Goal: Task Accomplishment & Management: Complete application form

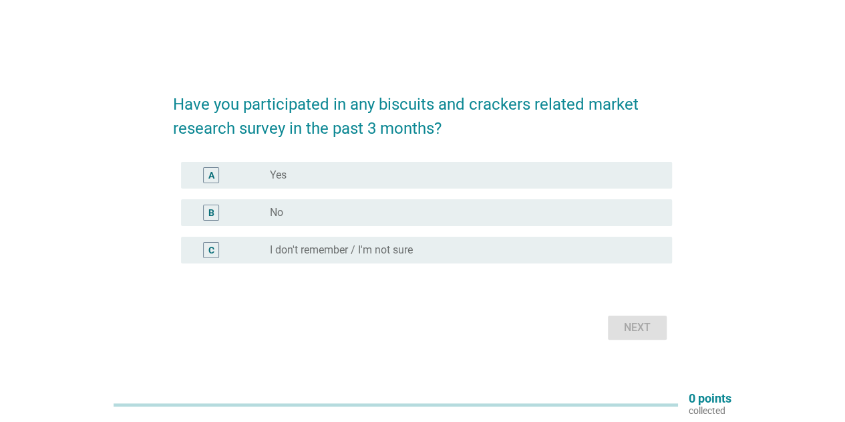
click at [260, 209] on div "B" at bounding box center [231, 212] width 78 height 16
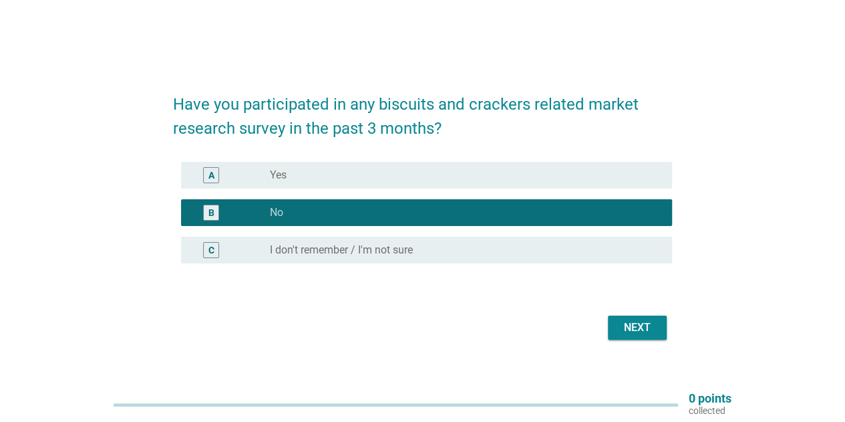
click at [653, 337] on button "Next" at bounding box center [637, 327] width 59 height 24
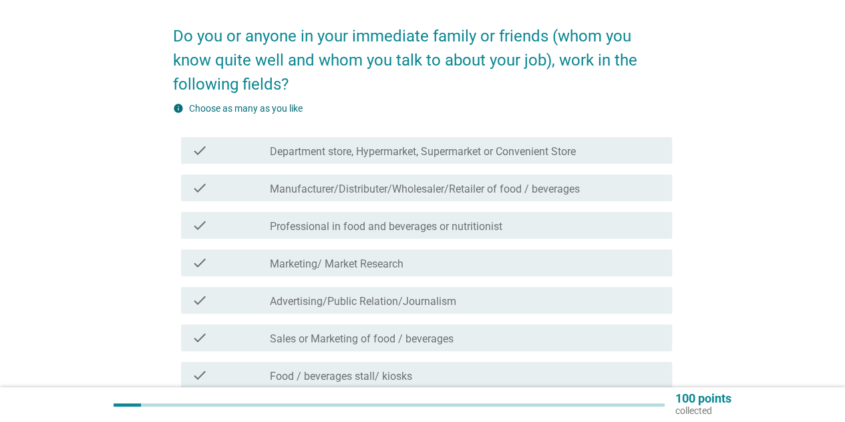
scroll to position [200, 0]
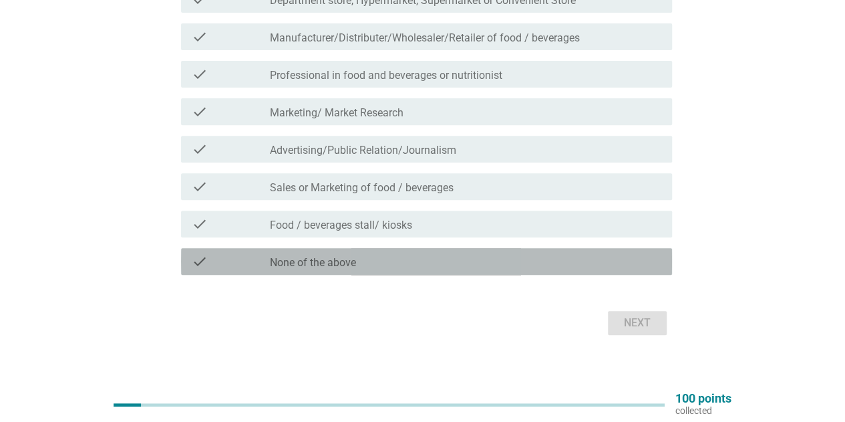
click at [353, 259] on label "None of the above" at bounding box center [313, 262] width 86 height 13
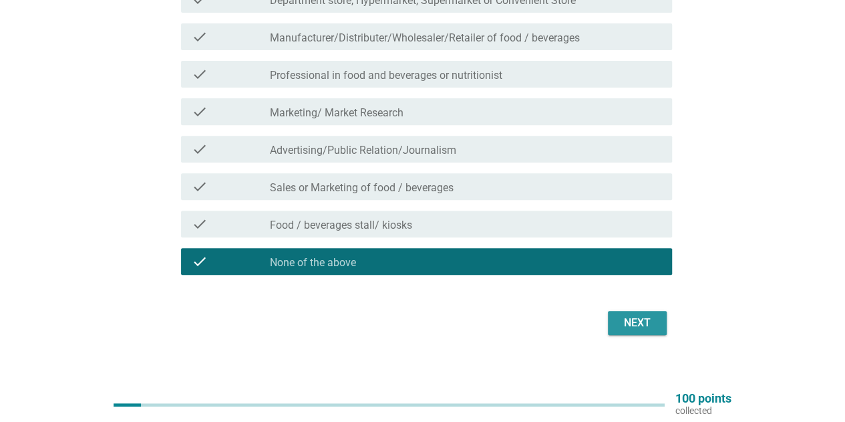
click at [627, 333] on button "Next" at bounding box center [637, 323] width 59 height 24
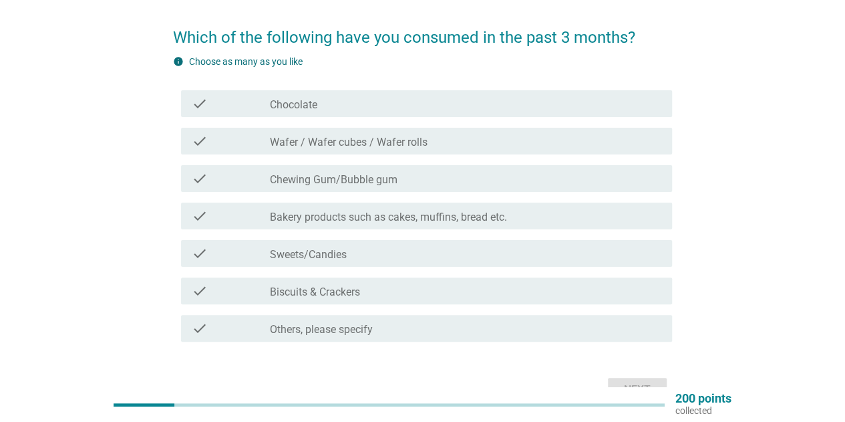
scroll to position [0, 0]
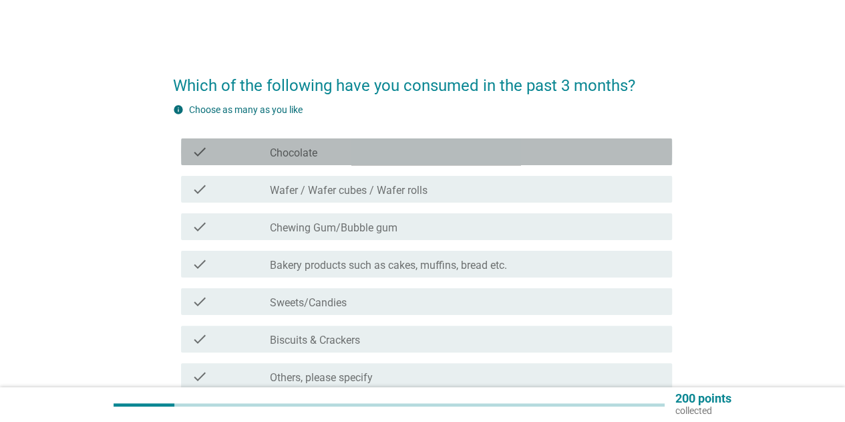
click at [309, 154] on label "Chocolate" at bounding box center [293, 152] width 47 height 13
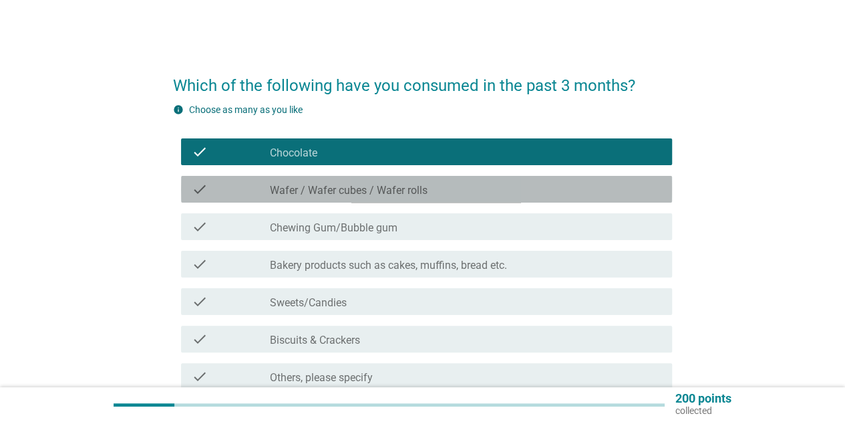
click at [359, 194] on label "Wafer / Wafer cubes / Wafer rolls" at bounding box center [349, 190] width 158 height 13
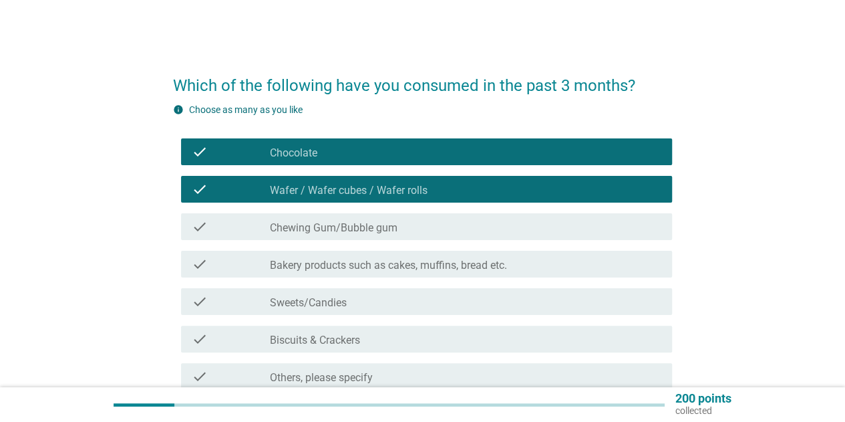
scroll to position [67, 0]
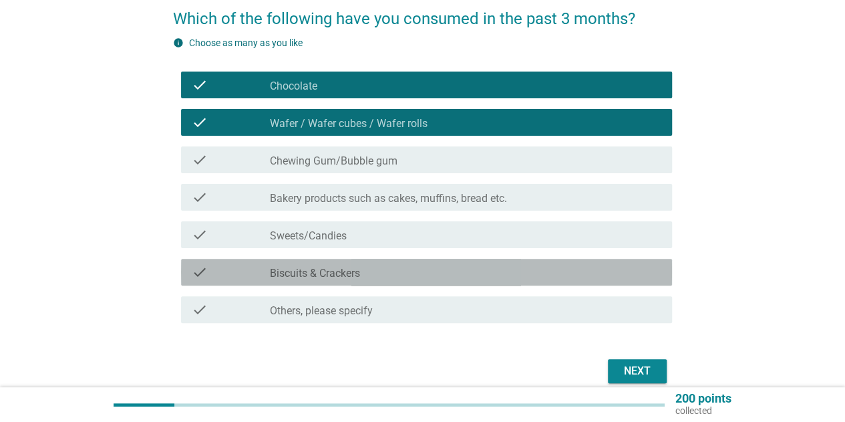
click at [418, 272] on div "check_box_outline_blank Biscuits & Crackers" at bounding box center [465, 272] width 391 height 16
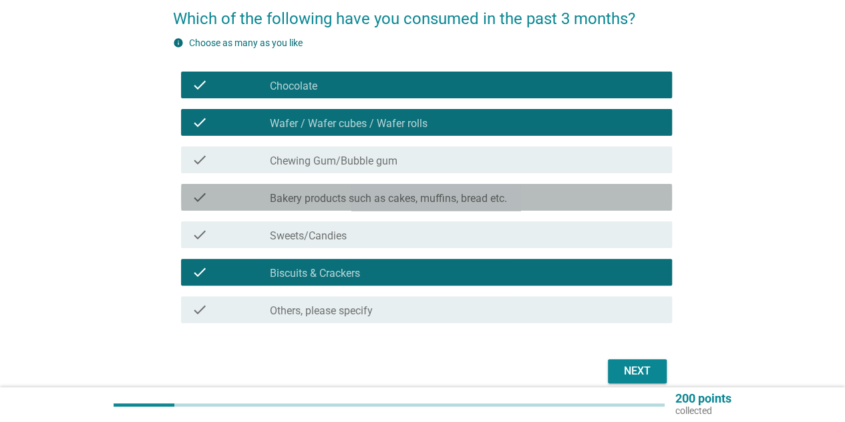
click at [449, 192] on label "Bakery products such as cakes, muffins, bread etc." at bounding box center [388, 198] width 237 height 13
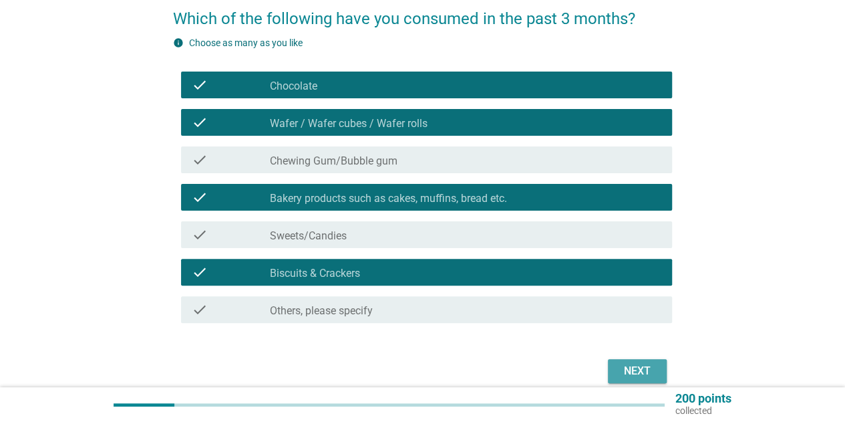
click at [625, 368] on div "Next" at bounding box center [637, 371] width 37 height 16
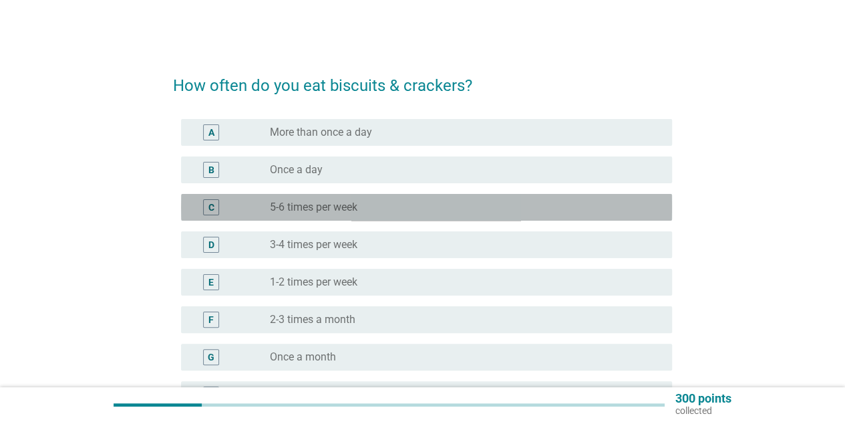
click at [339, 211] on label "5-6 times per week" at bounding box center [314, 206] width 88 height 13
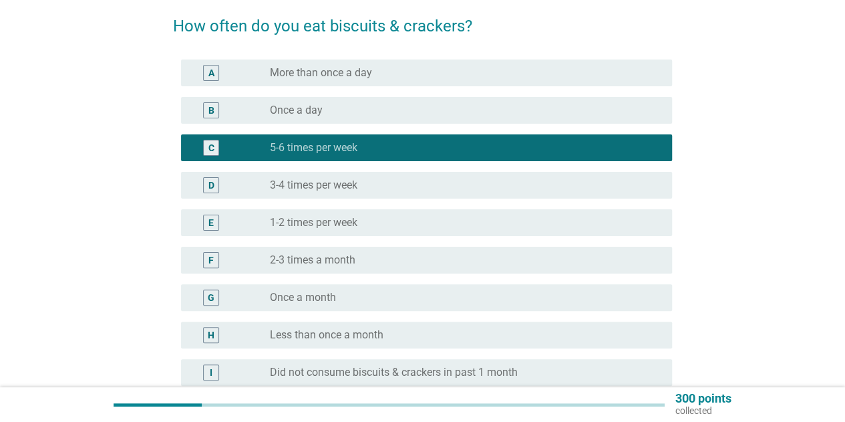
scroll to position [198, 0]
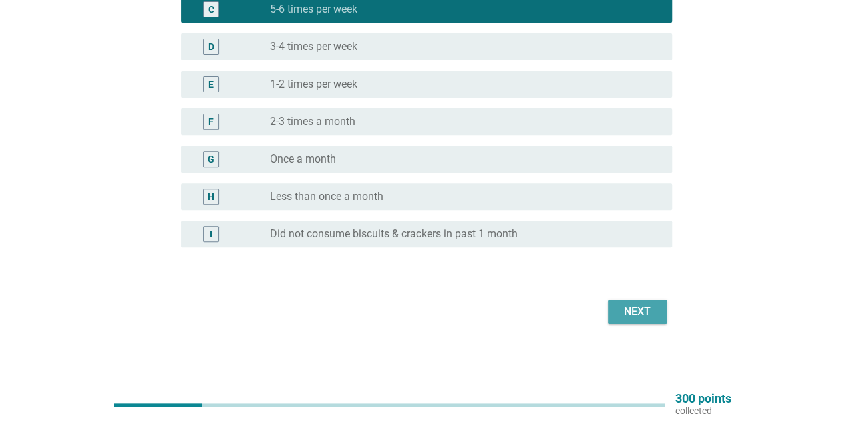
click at [616, 315] on button "Next" at bounding box center [637, 311] width 59 height 24
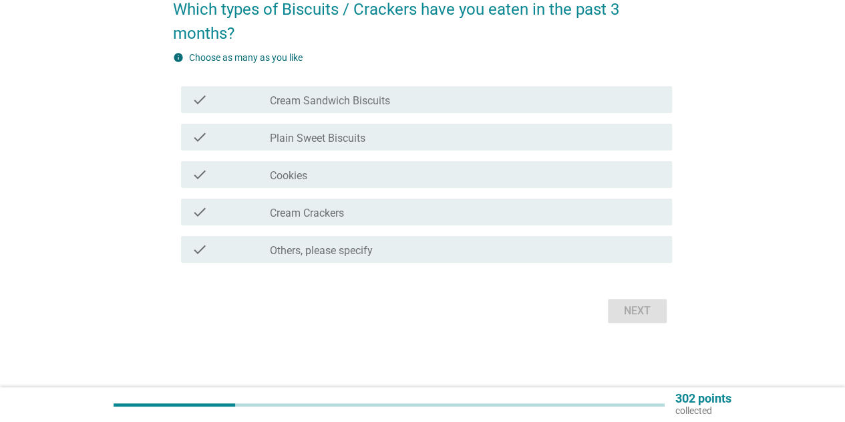
scroll to position [0, 0]
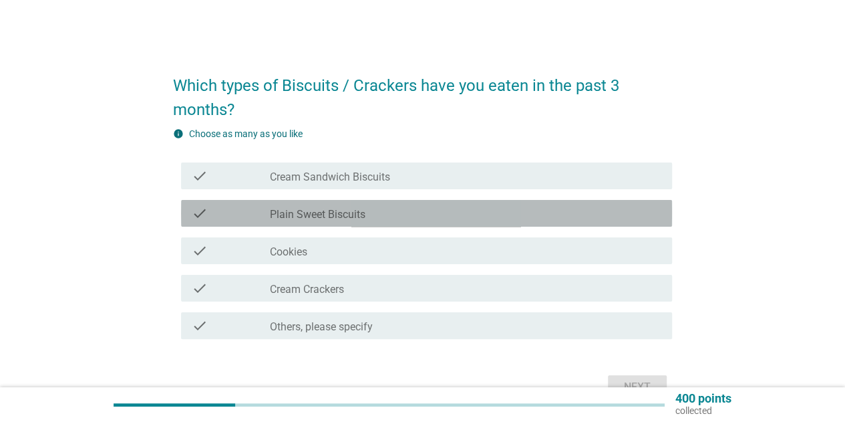
click at [326, 218] on label "Plain Sweet Biscuits" at bounding box center [318, 214] width 96 height 13
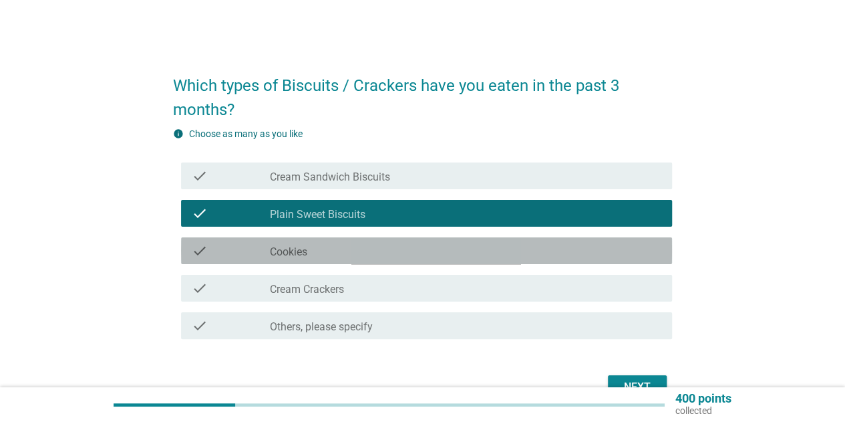
click at [328, 255] on div "check_box_outline_blank Cookies" at bounding box center [465, 250] width 391 height 16
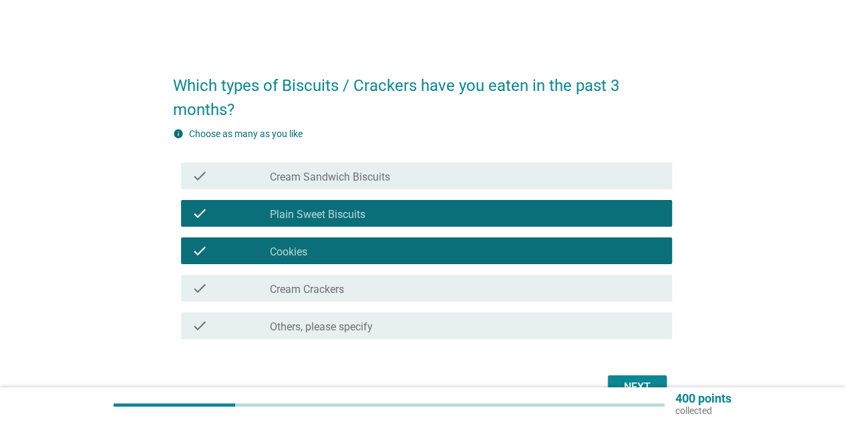
click at [382, 281] on div "check_box_outline_blank Cream Crackers" at bounding box center [465, 288] width 391 height 16
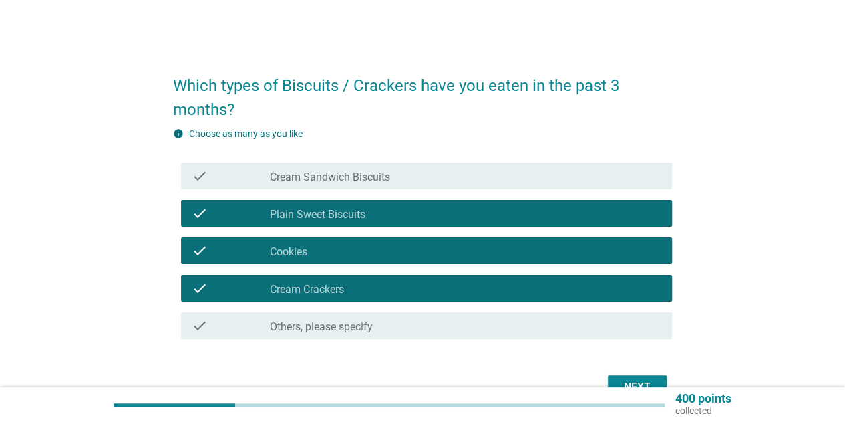
click at [403, 163] on div "check check_box_outline_blank Cream Sandwich Biscuits" at bounding box center [426, 175] width 491 height 27
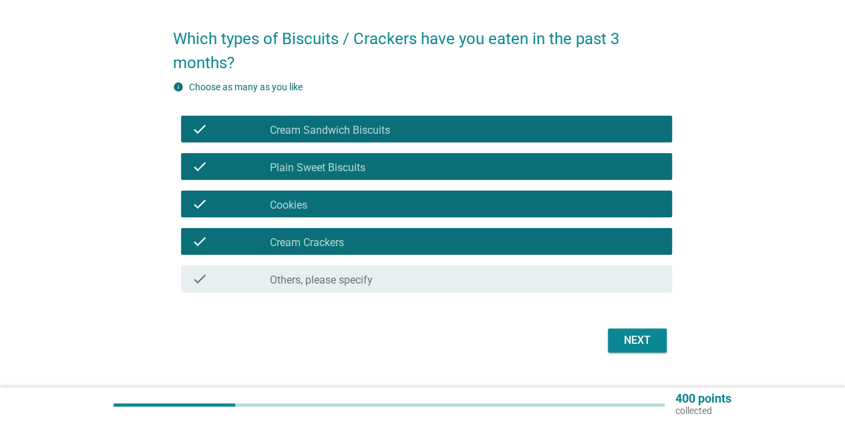
scroll to position [67, 0]
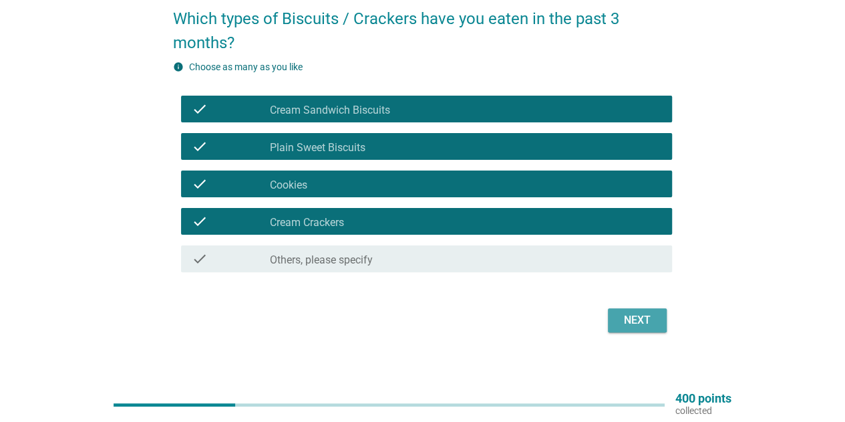
click at [625, 309] on button "Next" at bounding box center [637, 320] width 59 height 24
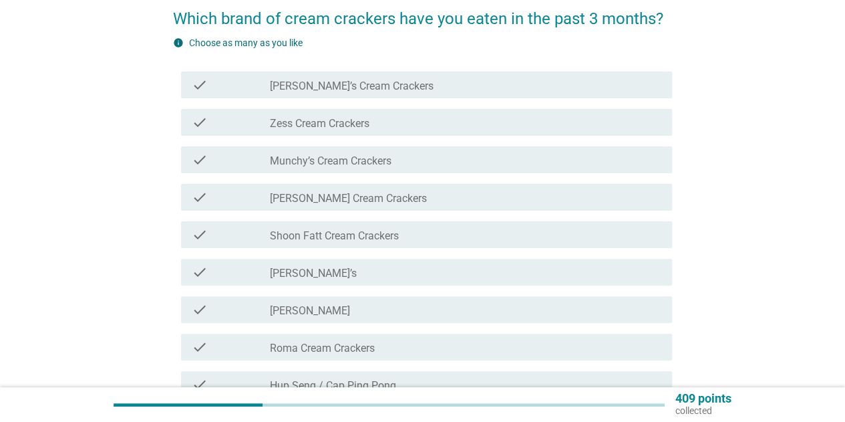
scroll to position [0, 0]
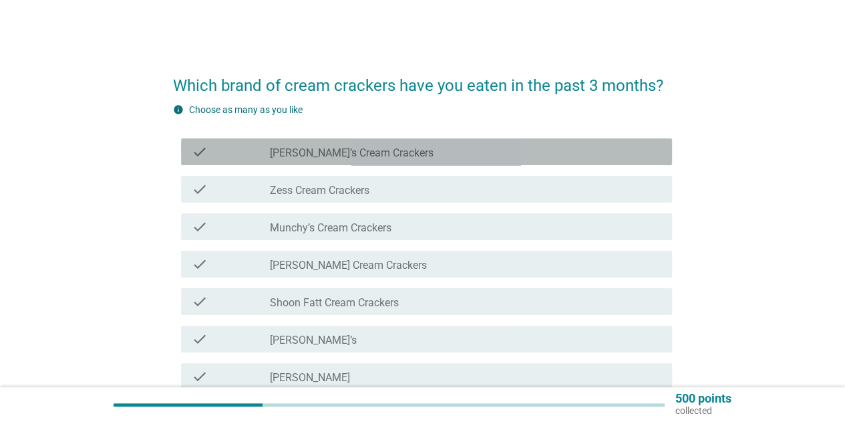
click at [348, 154] on label "[PERSON_NAME]’s Cream Crackers" at bounding box center [352, 152] width 164 height 13
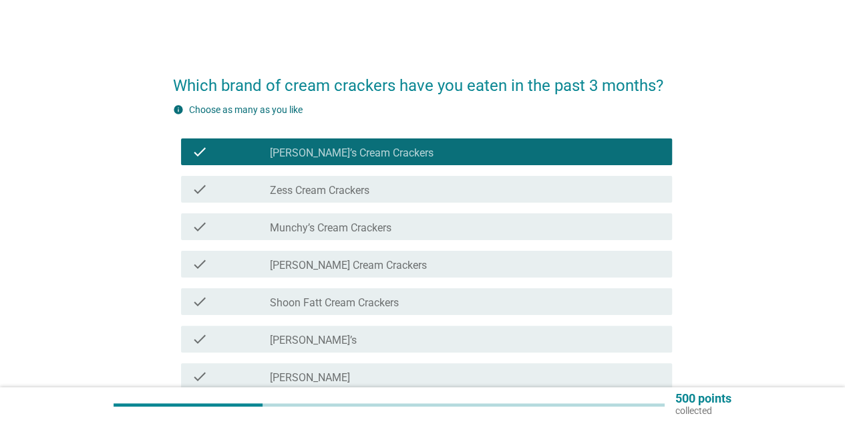
click at [379, 240] on div "check check_box_outline_blank Munchy’s Cream Crackers" at bounding box center [422, 226] width 499 height 37
click at [386, 229] on label "Munchy’s Cream Crackers" at bounding box center [331, 227] width 122 height 13
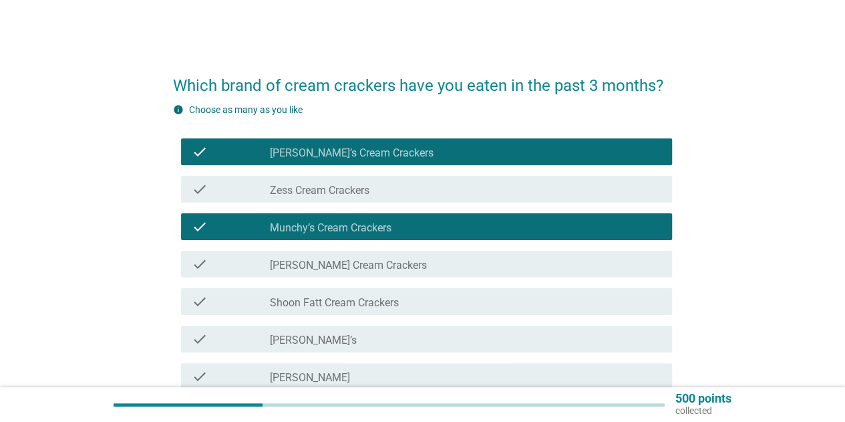
click at [378, 339] on div "check_box_outline_blank [PERSON_NAME]’s" at bounding box center [465, 339] width 391 height 16
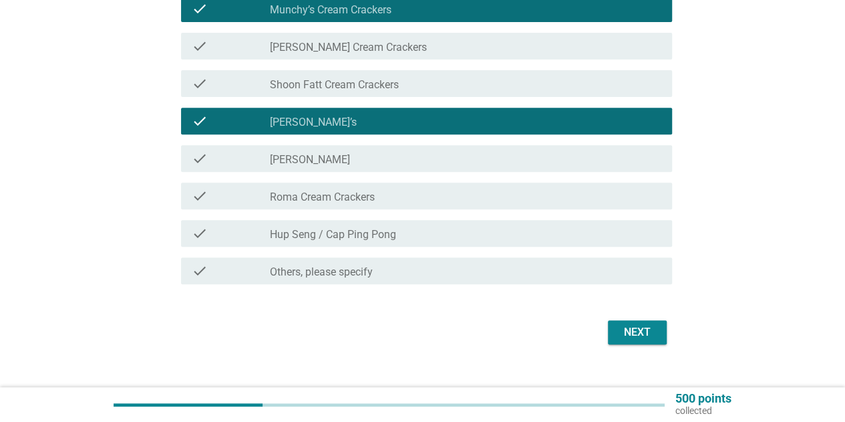
scroll to position [239, 0]
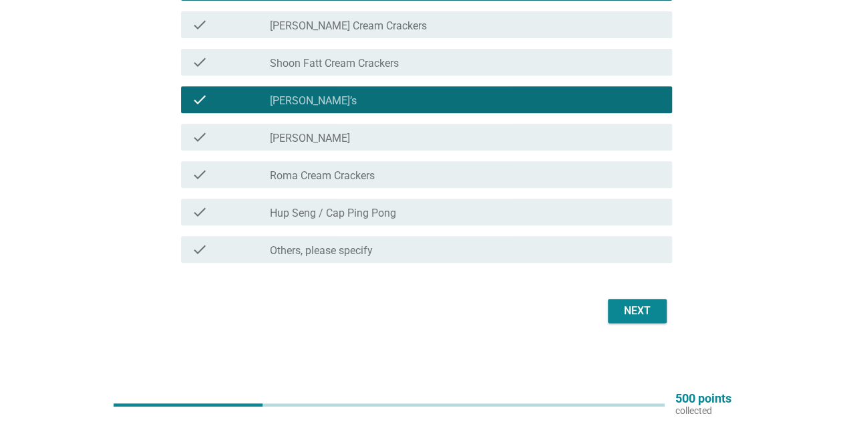
click at [468, 200] on div "check check_box_outline_blank Hup Seng / Cap Ping Pong" at bounding box center [426, 211] width 491 height 27
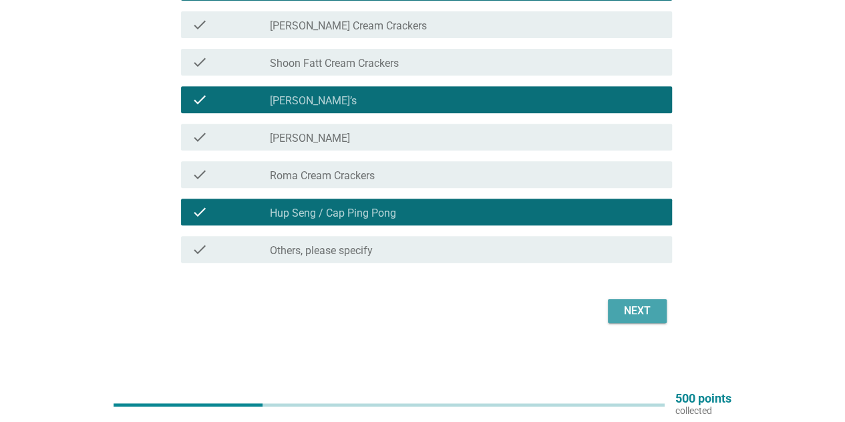
click at [623, 311] on div "Next" at bounding box center [637, 311] width 37 height 16
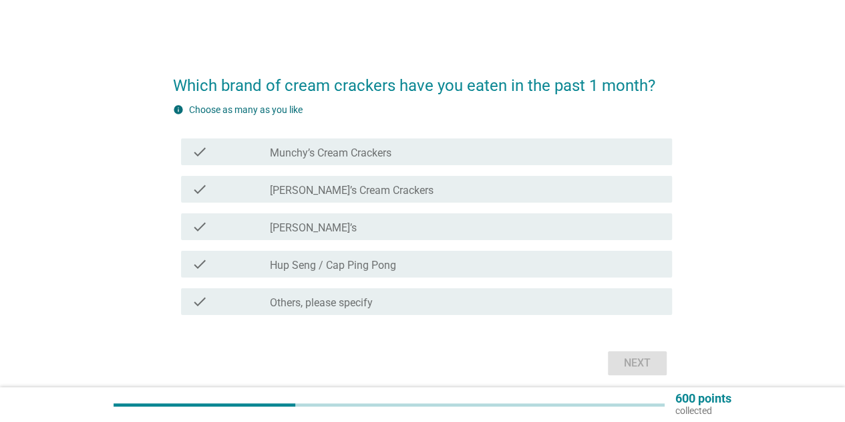
click at [361, 161] on div "check check_box_outline_blank Munchy’s Cream Crackers" at bounding box center [426, 151] width 491 height 27
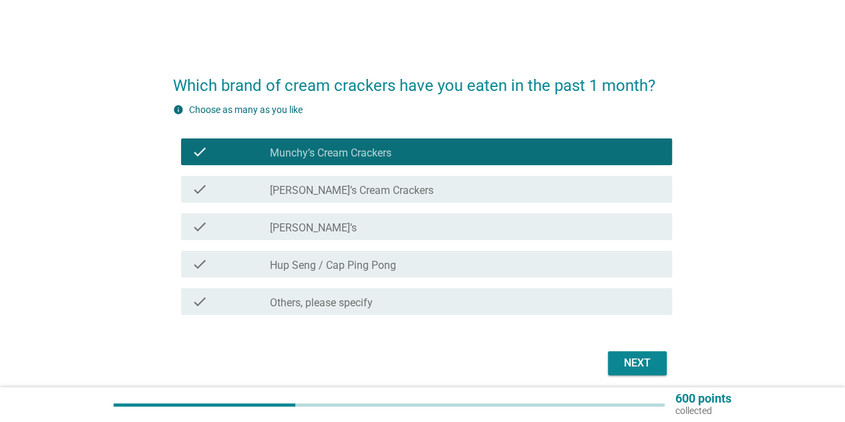
click at [377, 161] on div "check check_box_outline_blank Munchy’s Cream Crackers" at bounding box center [426, 151] width 491 height 27
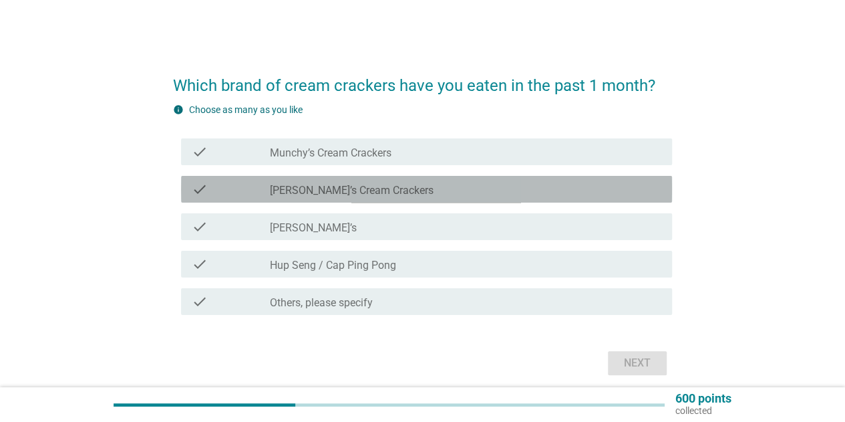
click at [374, 193] on label "[PERSON_NAME]’s Cream Crackers" at bounding box center [352, 190] width 164 height 13
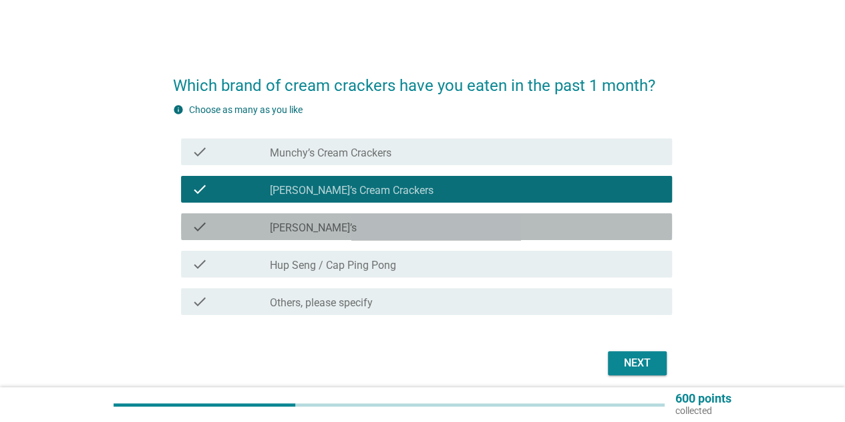
click at [349, 224] on div "check_box_outline_blank [PERSON_NAME]’s" at bounding box center [465, 226] width 391 height 16
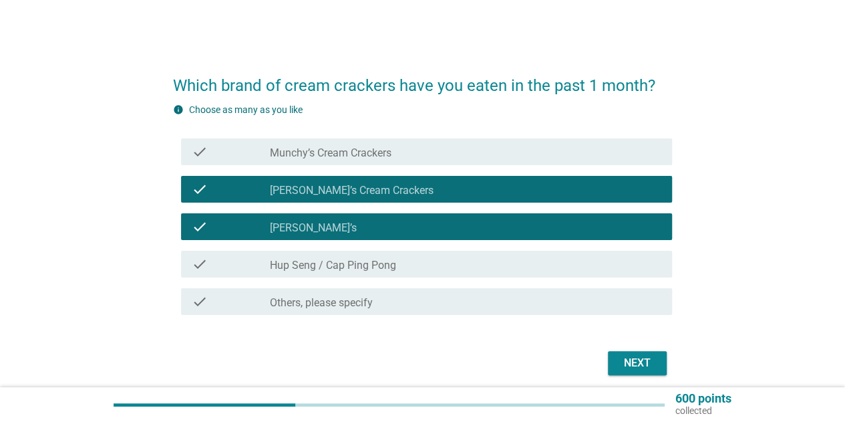
click at [385, 276] on div "check check_box_outline_blank Hup Seng / Cap Ping Pong" at bounding box center [426, 263] width 491 height 27
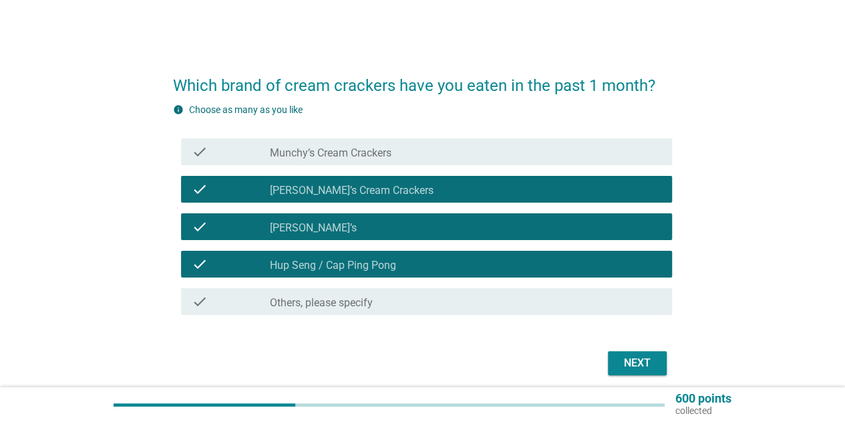
click at [640, 363] on div "Next" at bounding box center [637, 363] width 37 height 16
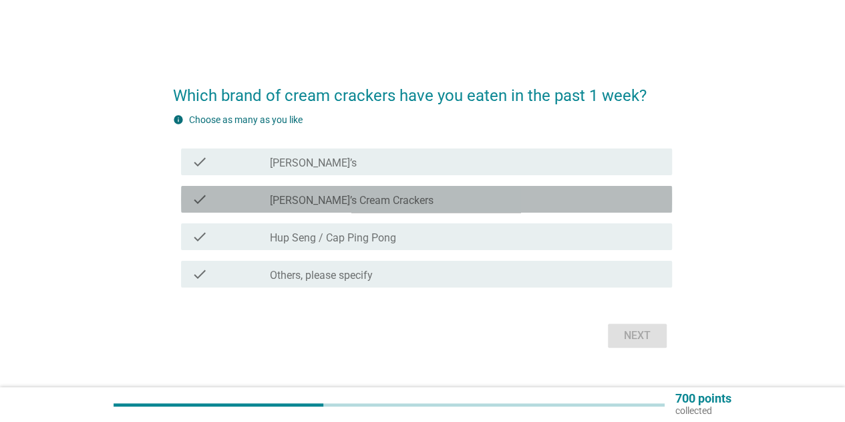
click at [345, 204] on label "[PERSON_NAME]’s Cream Crackers" at bounding box center [352, 200] width 164 height 13
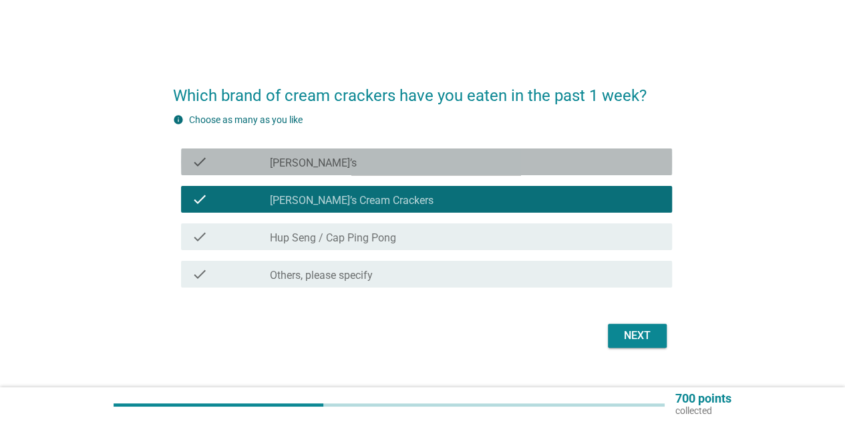
click at [386, 167] on div "check_box [PERSON_NAME]’s" at bounding box center [465, 162] width 391 height 16
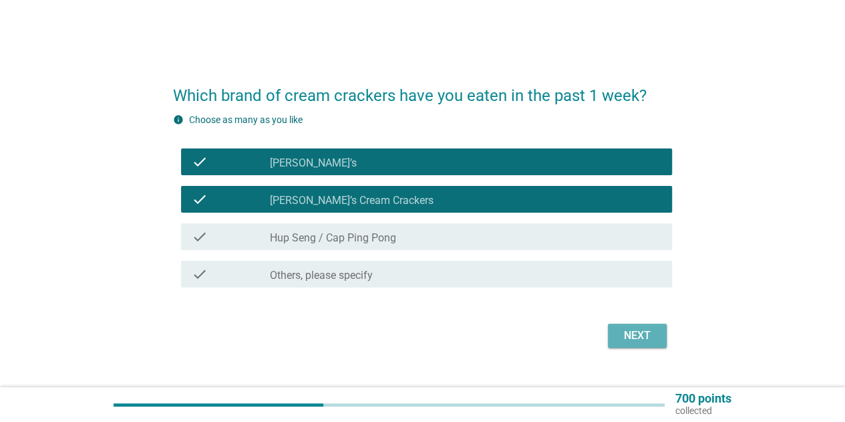
click at [631, 333] on div "Next" at bounding box center [637, 335] width 37 height 16
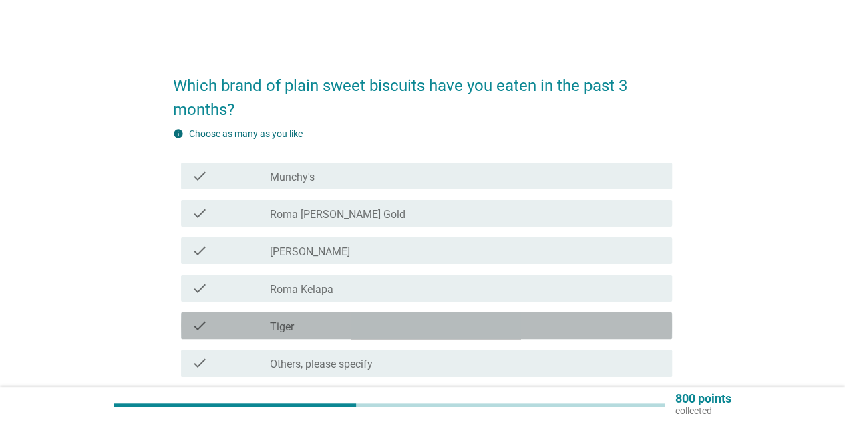
click at [308, 325] on div "check_box_outline_blank Tiger" at bounding box center [465, 325] width 391 height 16
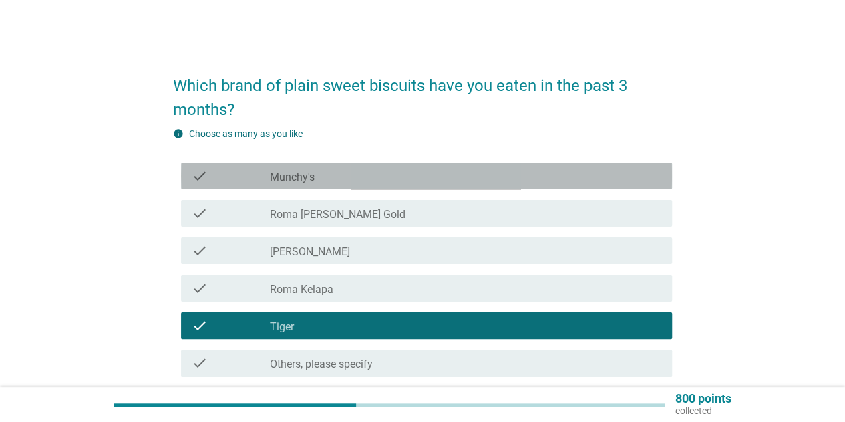
click at [323, 180] on div "check_box_outline_blank Munchy's" at bounding box center [465, 176] width 391 height 16
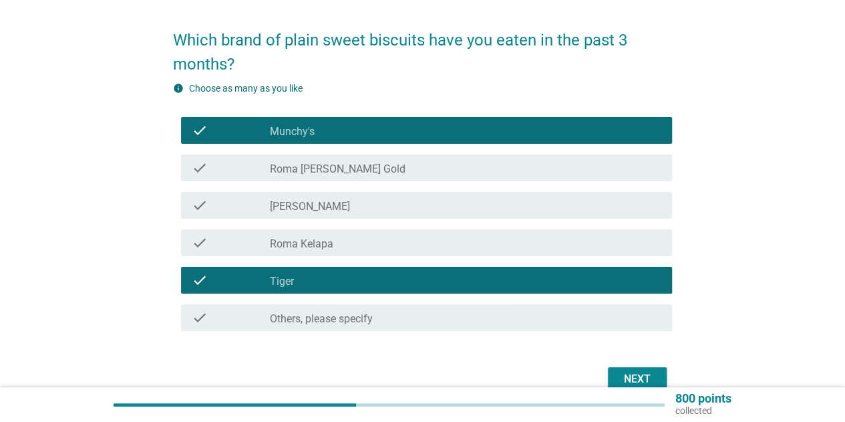
scroll to position [67, 0]
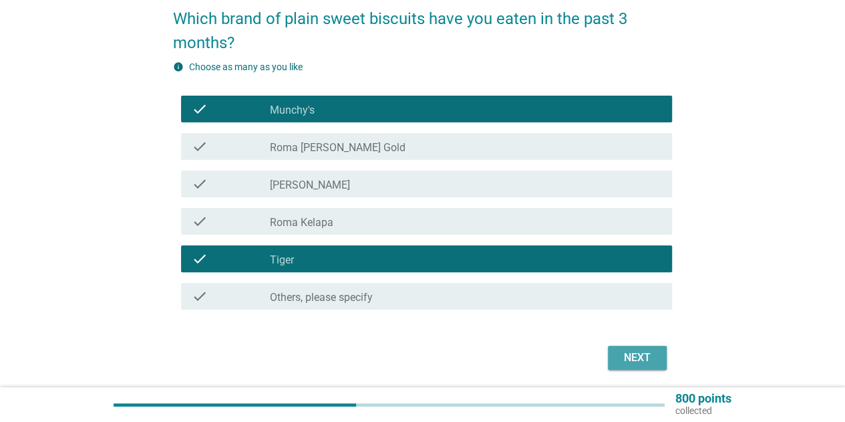
click at [629, 355] on div "Next" at bounding box center [637, 357] width 37 height 16
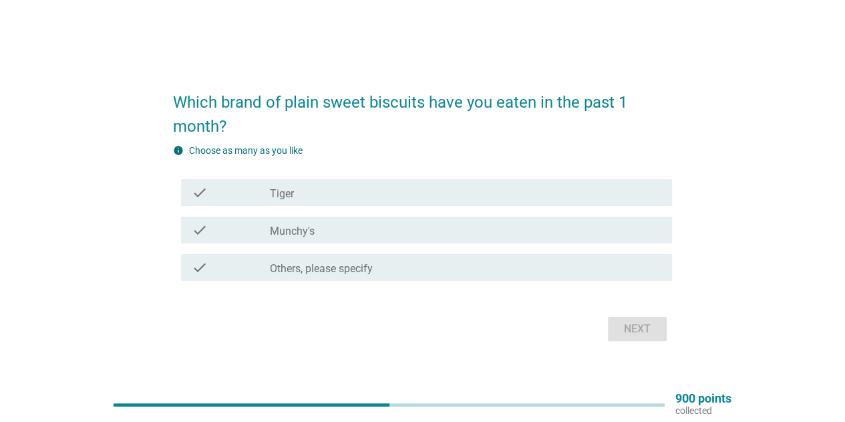
click at [432, 238] on div "check check_box_outline_blank Munchy's" at bounding box center [426, 229] width 491 height 27
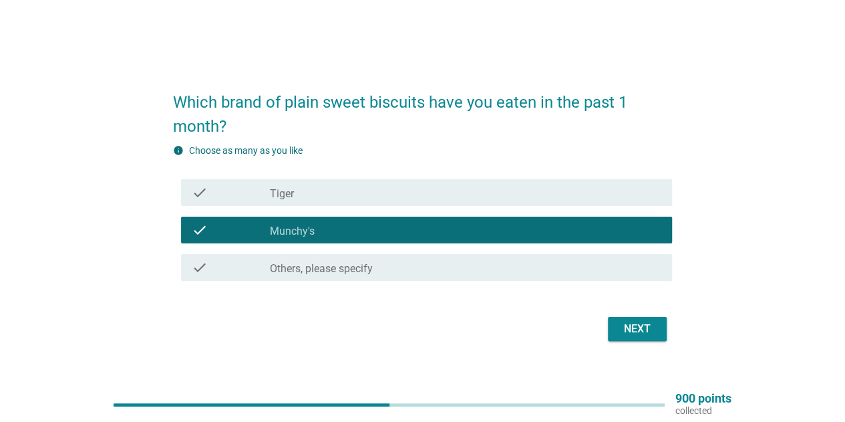
click at [414, 206] on div "check check_box_outline_blank Tiger" at bounding box center [422, 192] width 499 height 37
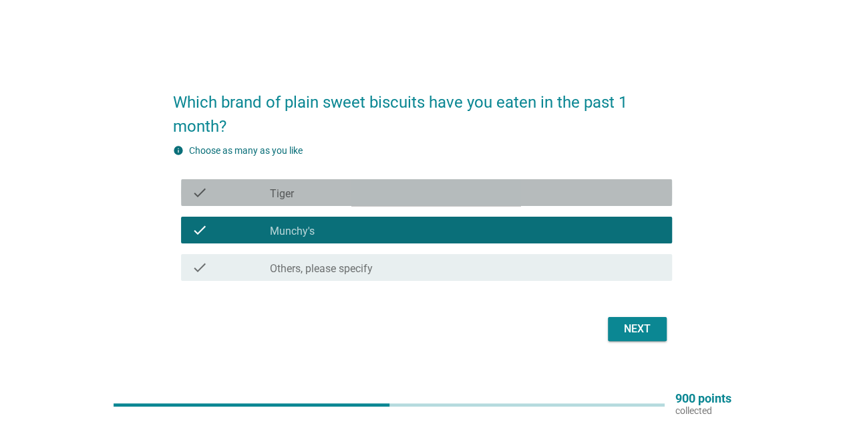
click at [430, 180] on div "check check_box_outline_blank Tiger" at bounding box center [426, 192] width 491 height 27
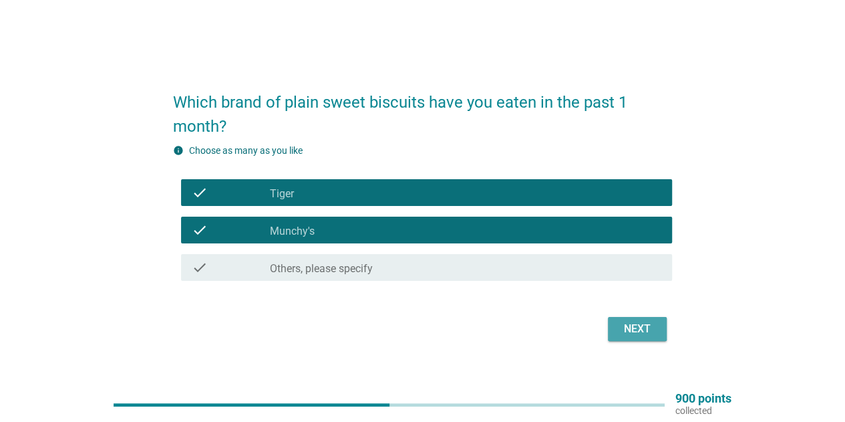
click at [639, 339] on button "Next" at bounding box center [637, 329] width 59 height 24
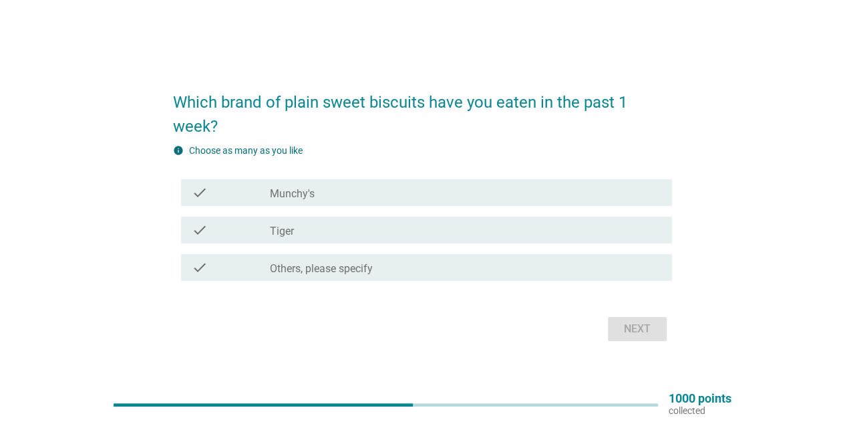
drag, startPoint x: 401, startPoint y: 226, endPoint x: 436, endPoint y: 235, distance: 35.8
click at [401, 225] on div "check_box Tiger" at bounding box center [465, 230] width 391 height 16
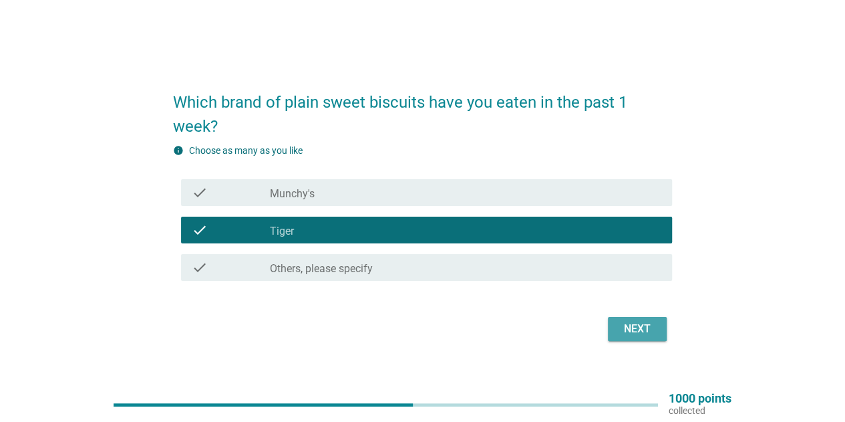
click at [645, 317] on button "Next" at bounding box center [637, 329] width 59 height 24
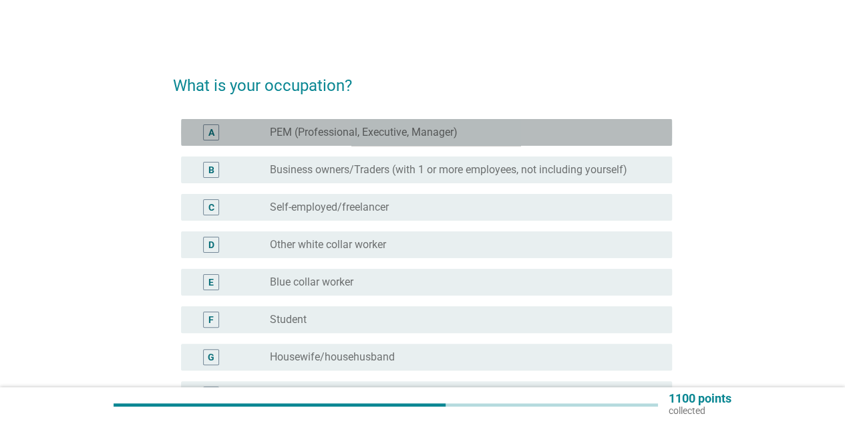
click at [329, 134] on label "PEM (Professional, Executive, Manager)" at bounding box center [364, 132] width 188 height 13
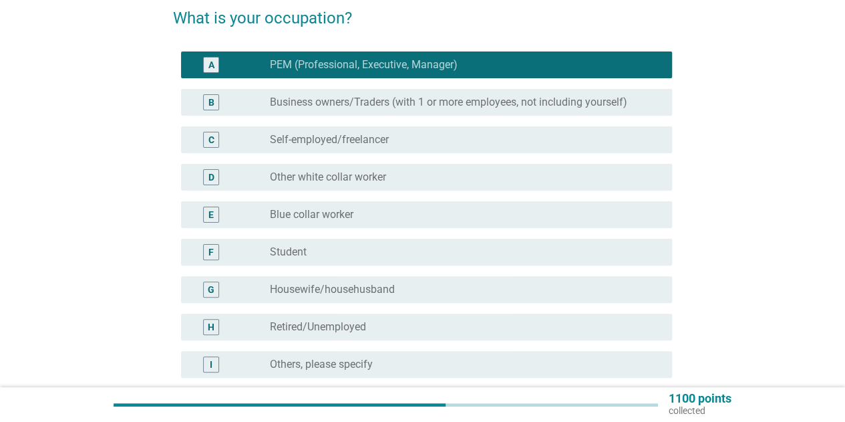
scroll to position [134, 0]
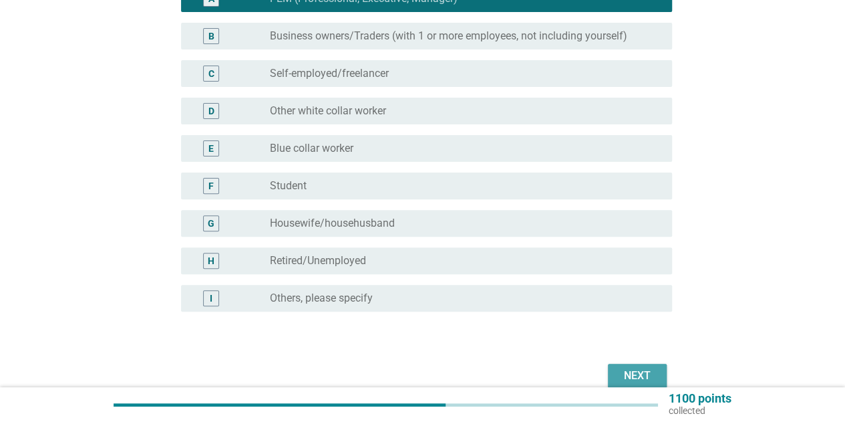
click at [638, 373] on div "Next" at bounding box center [637, 375] width 37 height 16
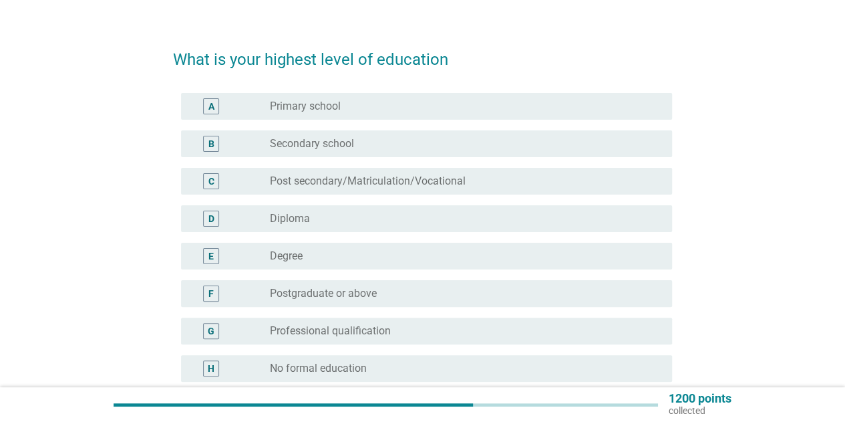
scroll to position [67, 0]
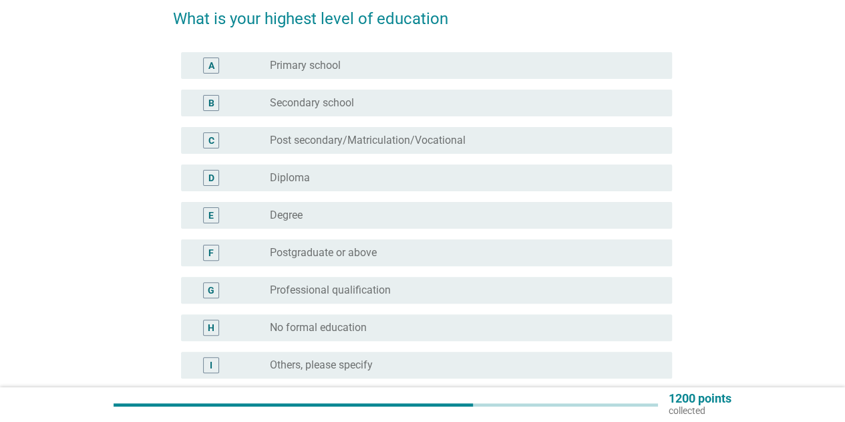
click at [358, 221] on div "radio_button_unchecked Degree" at bounding box center [460, 214] width 381 height 13
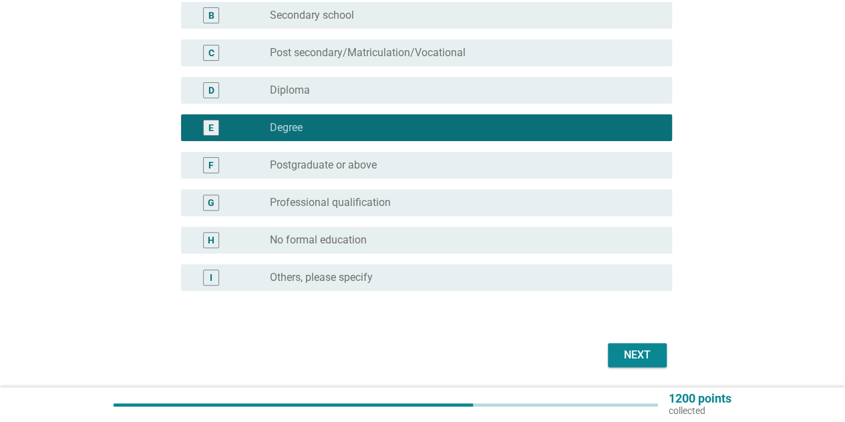
scroll to position [198, 0]
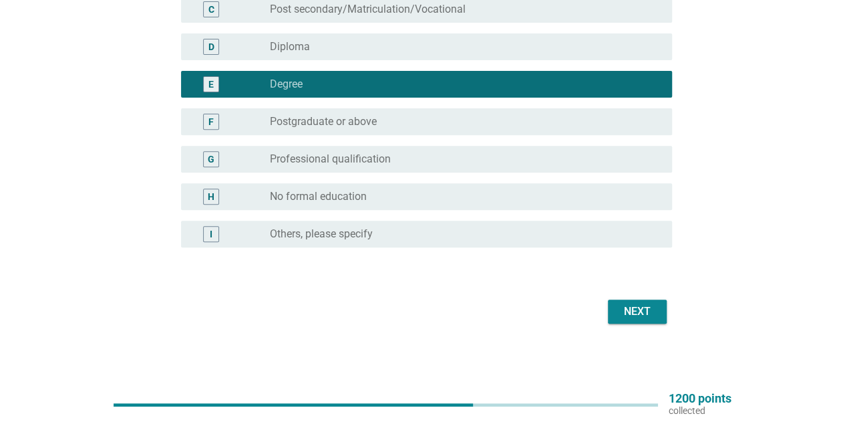
click at [619, 309] on div "Next" at bounding box center [637, 311] width 37 height 16
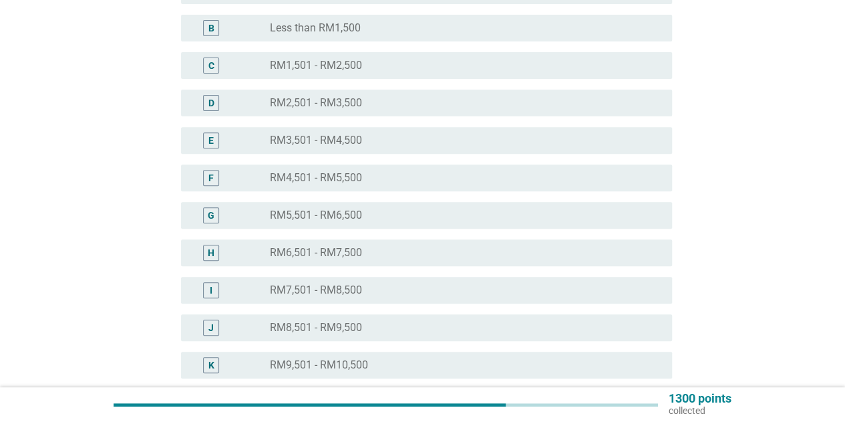
scroll to position [334, 0]
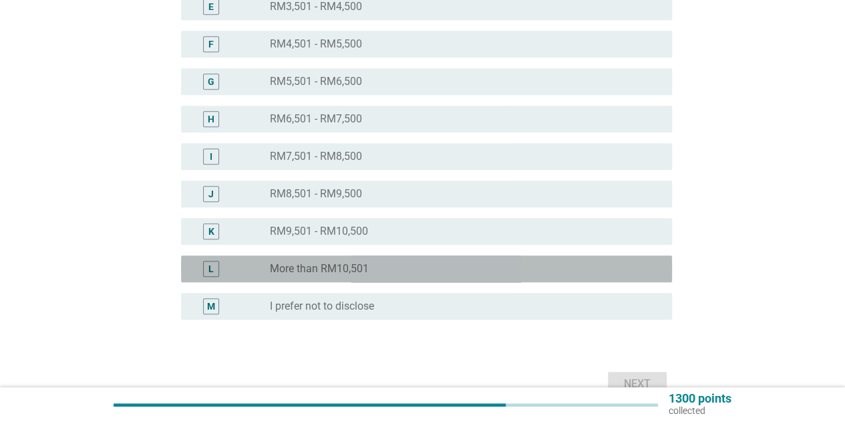
drag, startPoint x: 388, startPoint y: 271, endPoint x: 523, endPoint y: 316, distance: 142.2
click at [389, 271] on div "radio_button_unchecked More than RM10,501" at bounding box center [460, 268] width 381 height 13
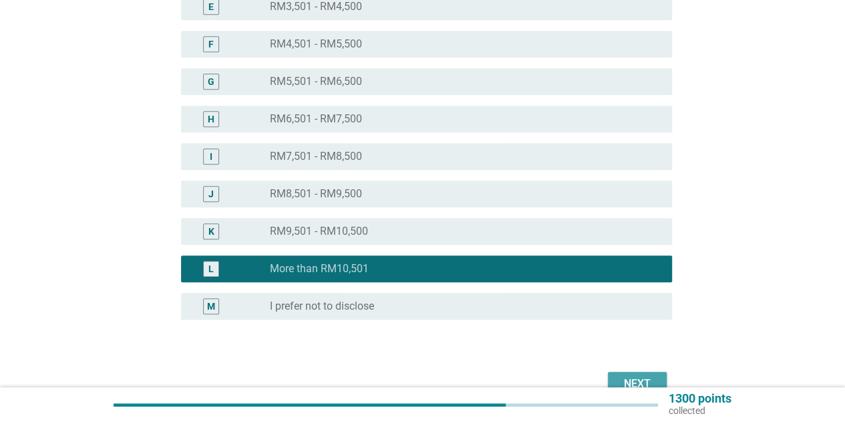
click at [640, 377] on div "Next" at bounding box center [637, 383] width 37 height 16
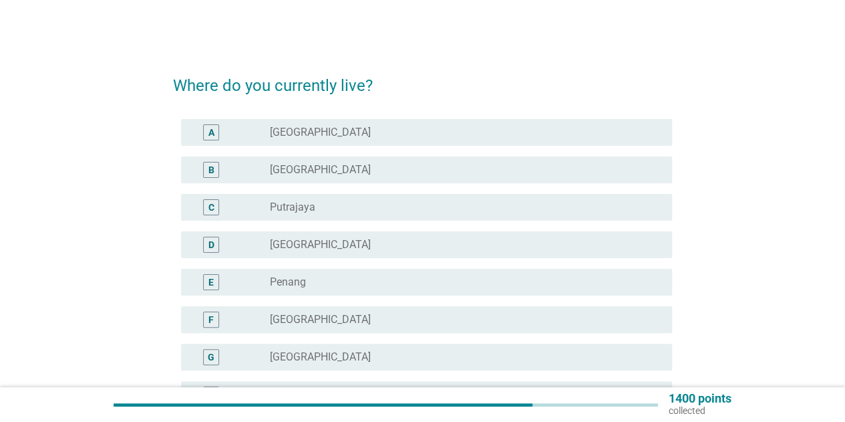
click at [313, 160] on div "B radio_button_unchecked [GEOGRAPHIC_DATA]" at bounding box center [426, 169] width 491 height 27
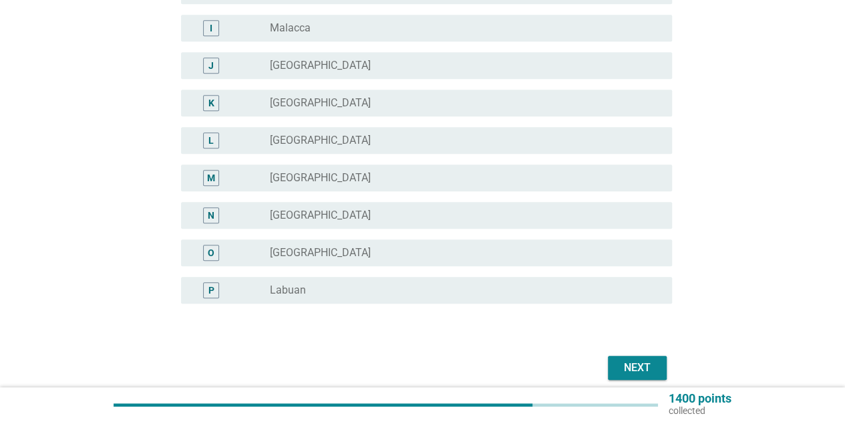
scroll to position [460, 0]
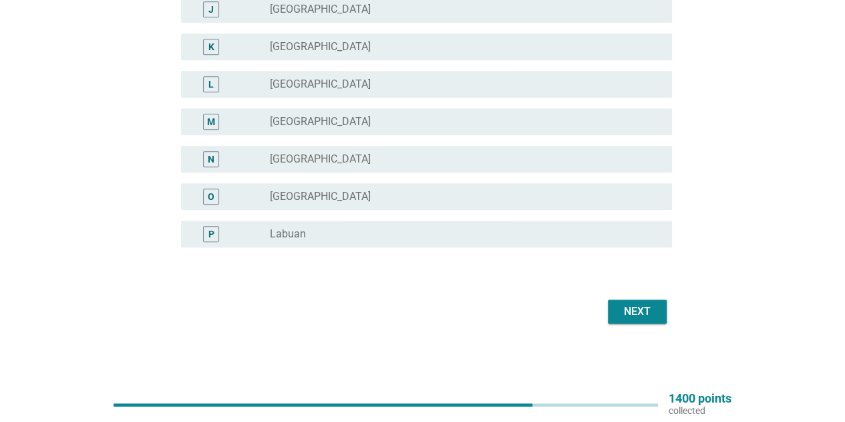
click at [648, 303] on div "Next" at bounding box center [637, 311] width 37 height 16
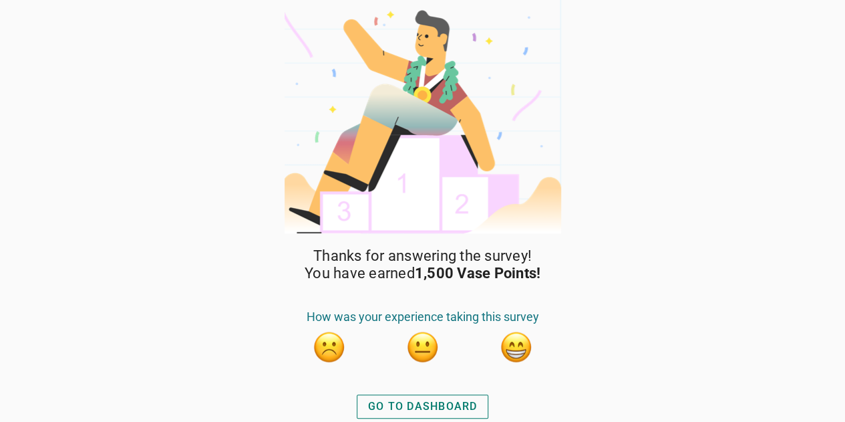
scroll to position [1, 0]
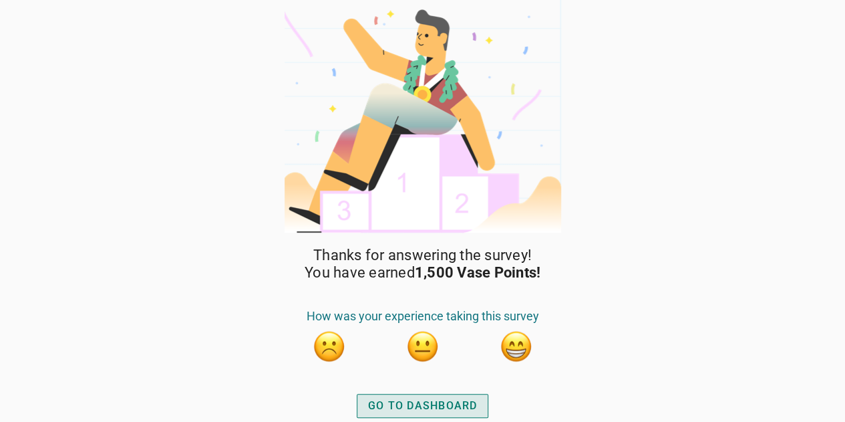
drag, startPoint x: 393, startPoint y: 406, endPoint x: 540, endPoint y: 175, distance: 273.9
click at [516, 354] on div "Thanks for answering the survey! You have earned 1,500 Vase Points! How was you…" at bounding box center [423, 333] width 281 height 175
